Goal: Task Accomplishment & Management: Complete application form

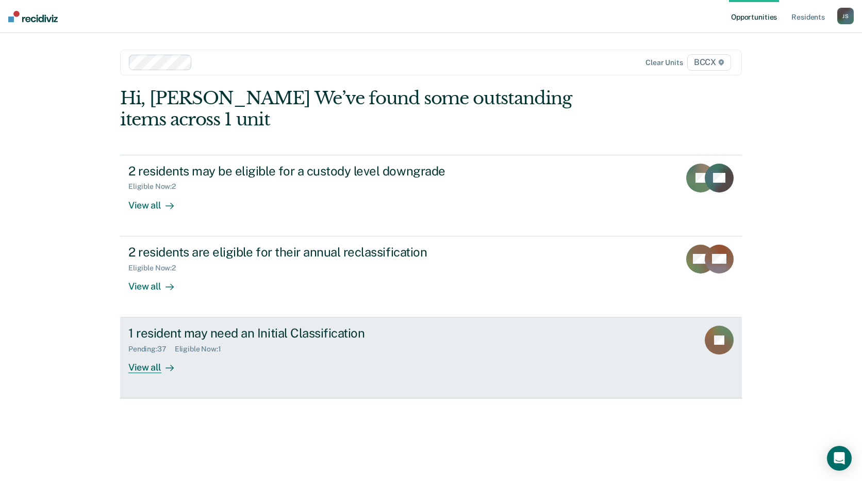
click at [374, 356] on div "1 resident may need an Initial Classification Pending : 37 Eligible Now : 1 Vie…" at bounding box center [321, 348] width 387 height 47
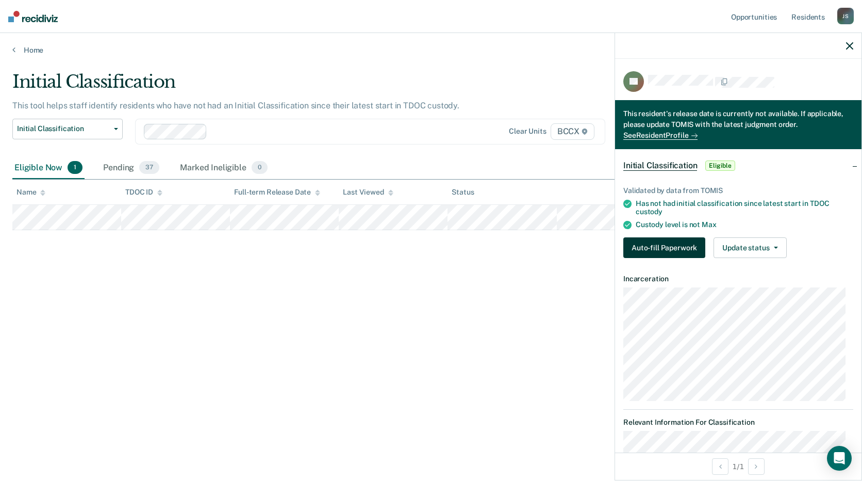
click at [672, 255] on button "Auto-fill Paperwork" at bounding box center [664, 247] width 82 height 21
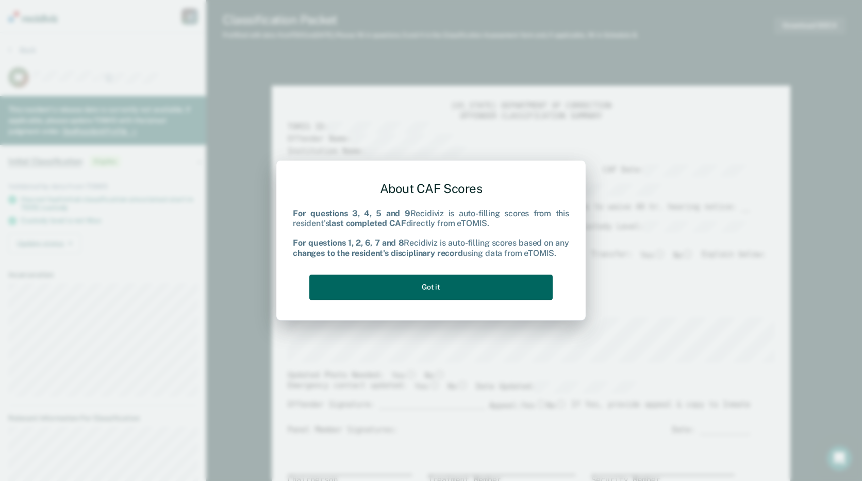
click at [516, 283] on button "Got it" at bounding box center [430, 286] width 243 height 25
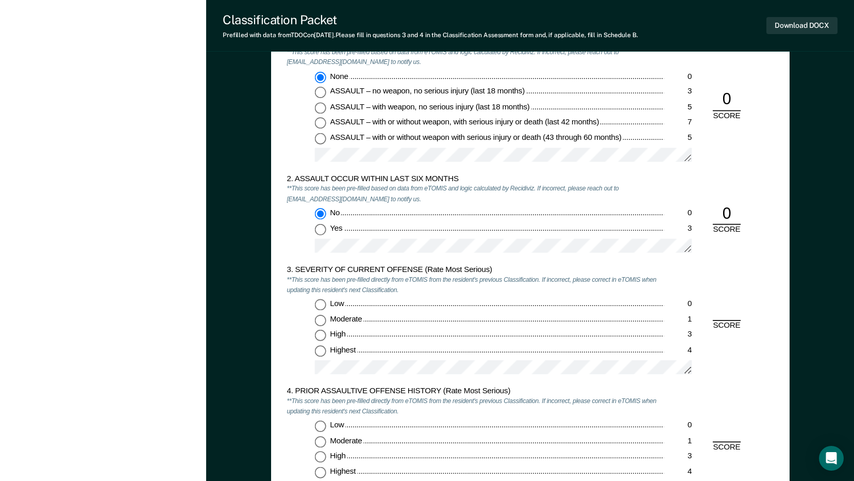
scroll to position [1031, 0]
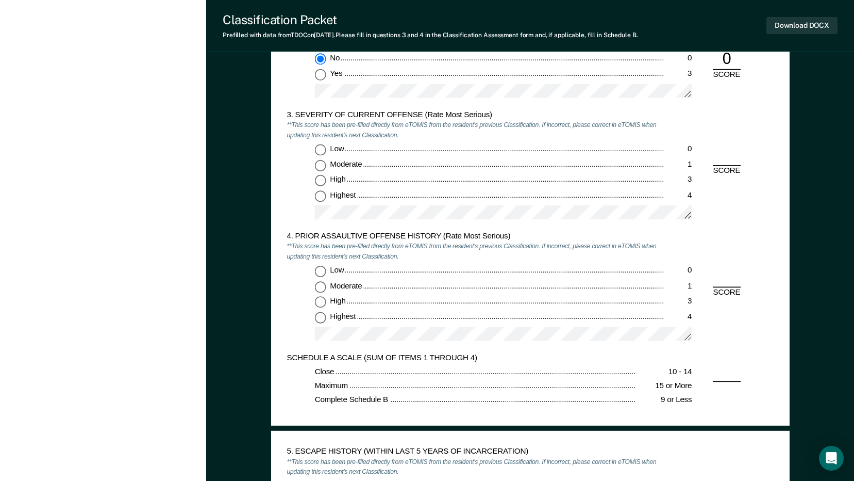
click at [320, 148] on input "Low 0" at bounding box center [320, 149] width 11 height 11
type textarea "x"
radio input "true"
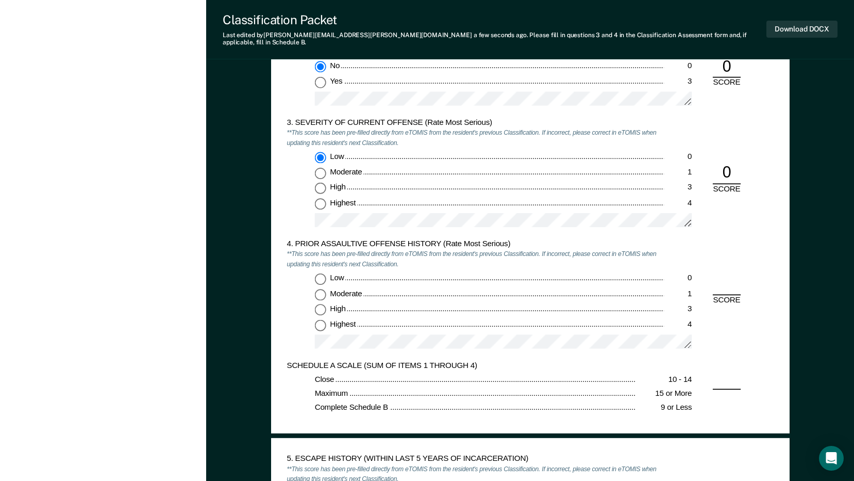
click at [323, 273] on input "Low 0" at bounding box center [320, 278] width 11 height 11
type textarea "x"
radio input "true"
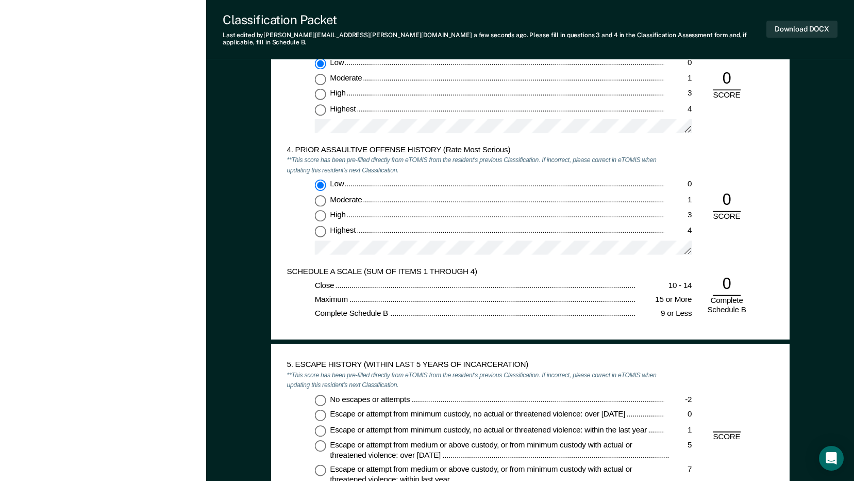
scroll to position [1237, 0]
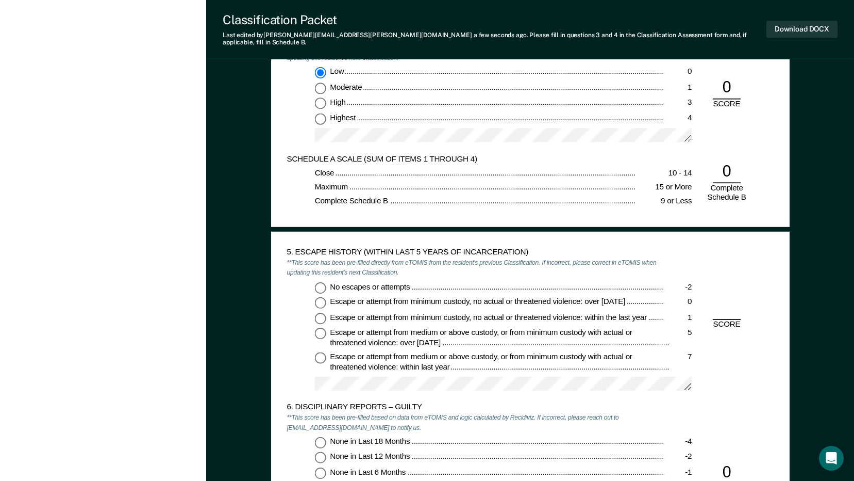
click at [319, 282] on input "No escapes or attempts -2" at bounding box center [320, 287] width 11 height 11
type textarea "x"
radio input "true"
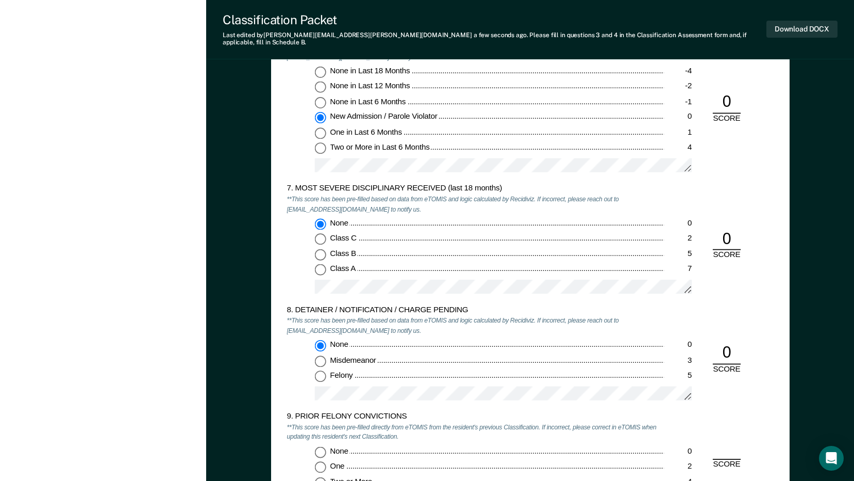
scroll to position [1650, 0]
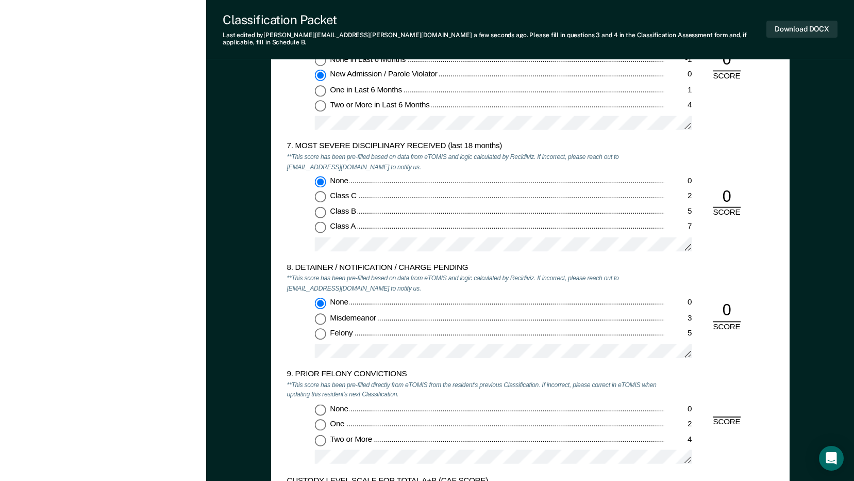
click at [321, 436] on input "Two or More 4" at bounding box center [320, 439] width 11 height 11
type textarea "x"
radio input "true"
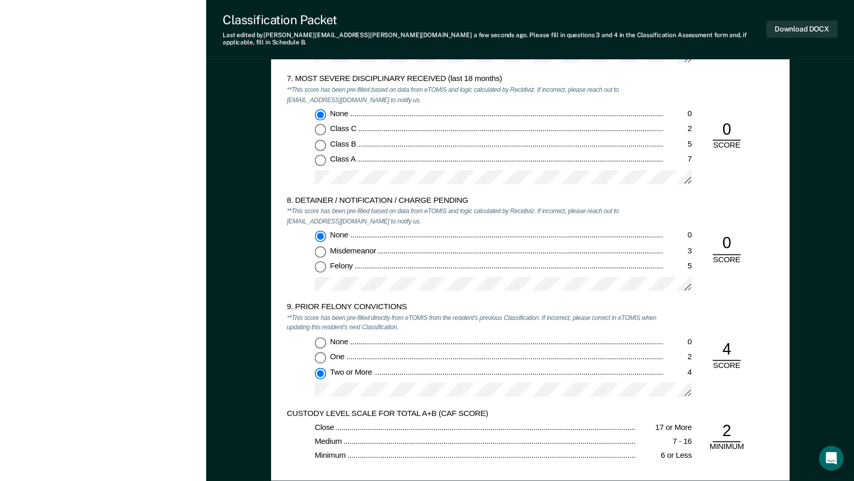
scroll to position [1805, 0]
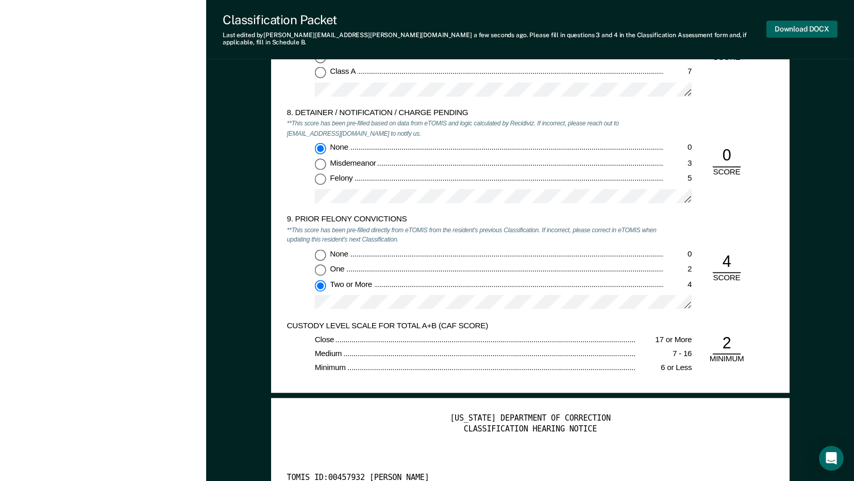
click at [799, 23] on button "Download DOCX" at bounding box center [802, 29] width 71 height 17
type textarea "x"
